Goal: Check status: Check status

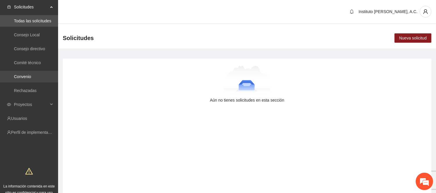
click at [30, 77] on link "Convenio" at bounding box center [22, 76] width 17 height 5
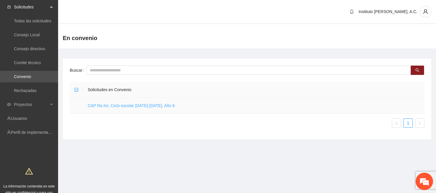
click at [102, 103] on link "CAP Ra Ké, Ciclo escolar [DATE]-[DATE], Año 6" at bounding box center [131, 105] width 87 height 5
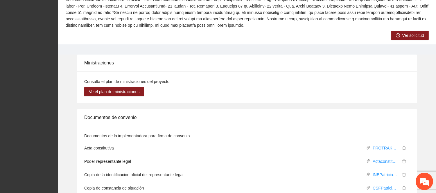
scroll to position [291, 0]
